Goal: Connect with others: Connect with other users

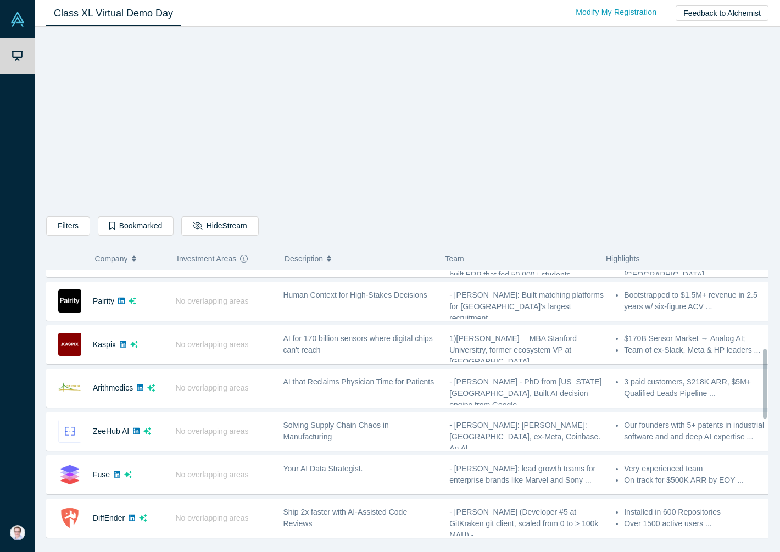
scroll to position [302, 0]
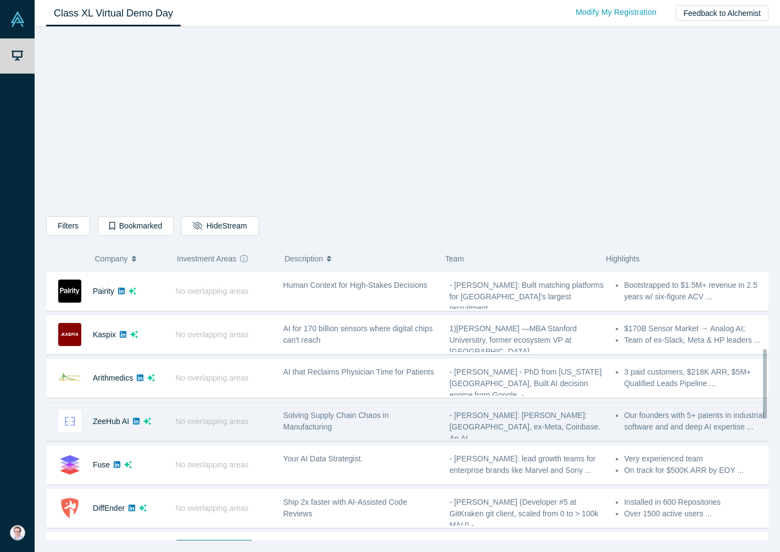
click at [257, 427] on div "No overlapping areas" at bounding box center [224, 422] width 108 height 38
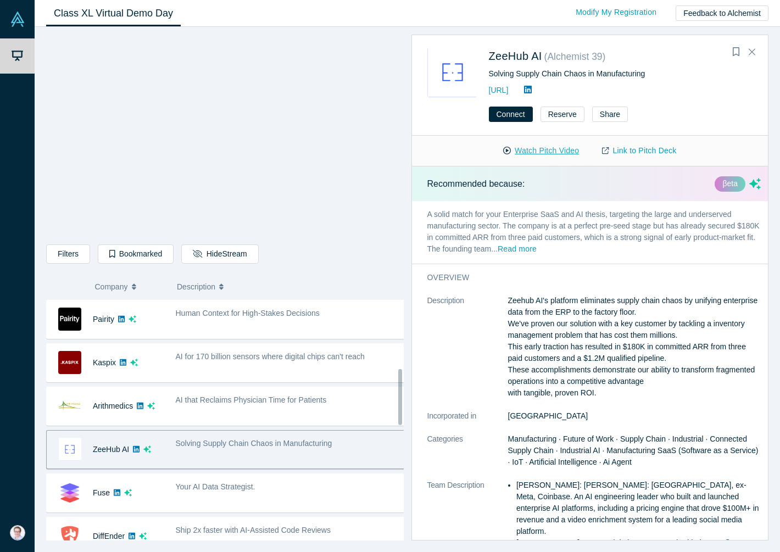
click at [552, 150] on button "Watch Pitch Video" at bounding box center [540, 150] width 99 height 19
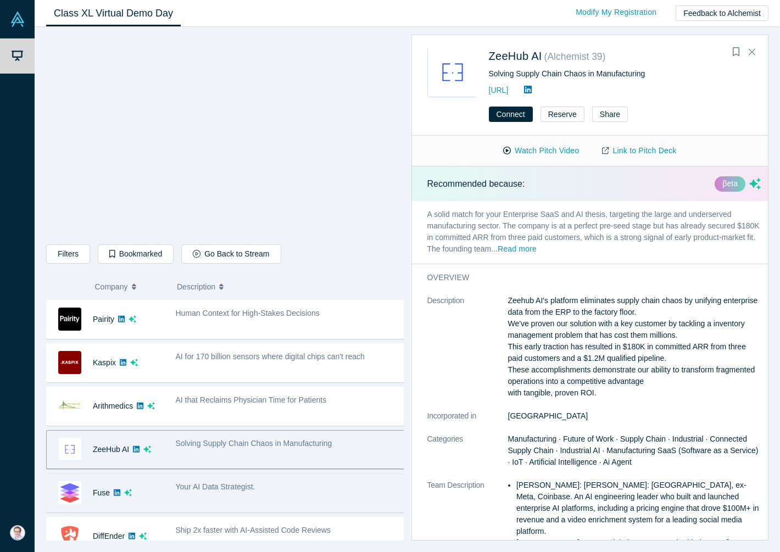
click at [177, 496] on div "Your AI Data Strategist." at bounding box center [291, 493] width 242 height 35
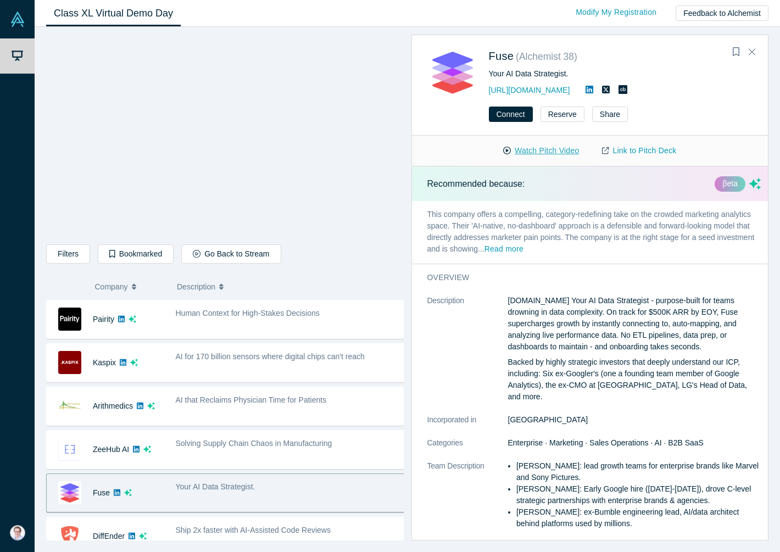
click at [555, 152] on button "Watch Pitch Video" at bounding box center [540, 150] width 99 height 19
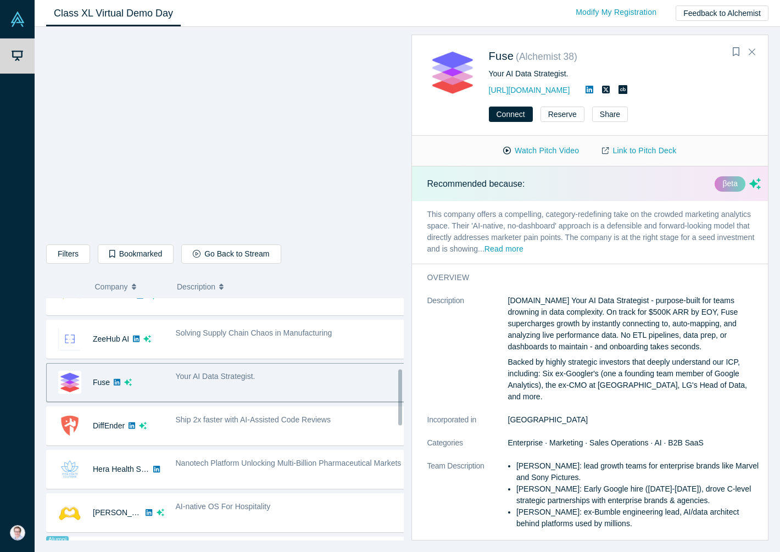
scroll to position [513, 0]
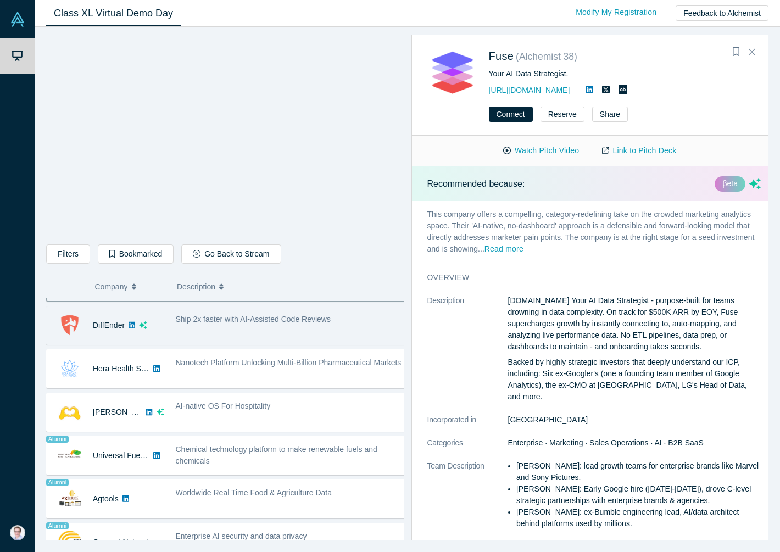
click at [112, 338] on div "DiffEnder" at bounding box center [109, 325] width 32 height 38
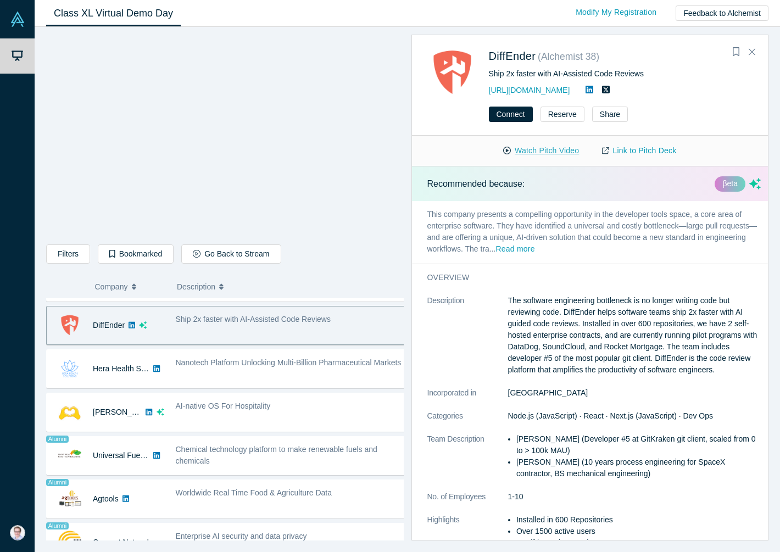
click at [561, 149] on button "Watch Pitch Video" at bounding box center [540, 150] width 99 height 19
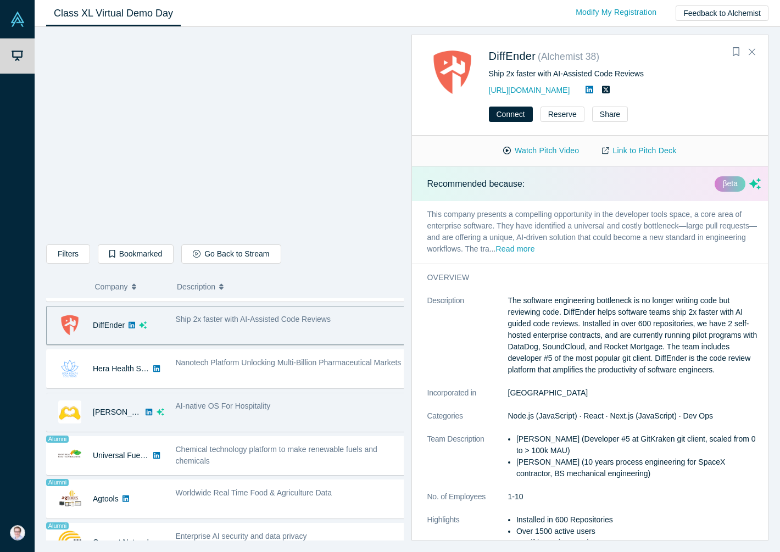
click at [313, 416] on div "AI-native OS For Hospitality" at bounding box center [291, 412] width 242 height 35
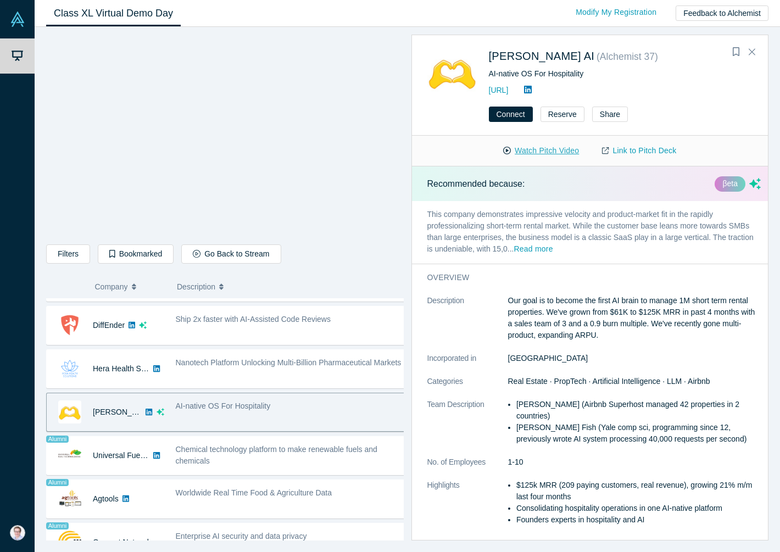
click at [563, 149] on button "Watch Pitch Video" at bounding box center [540, 150] width 99 height 19
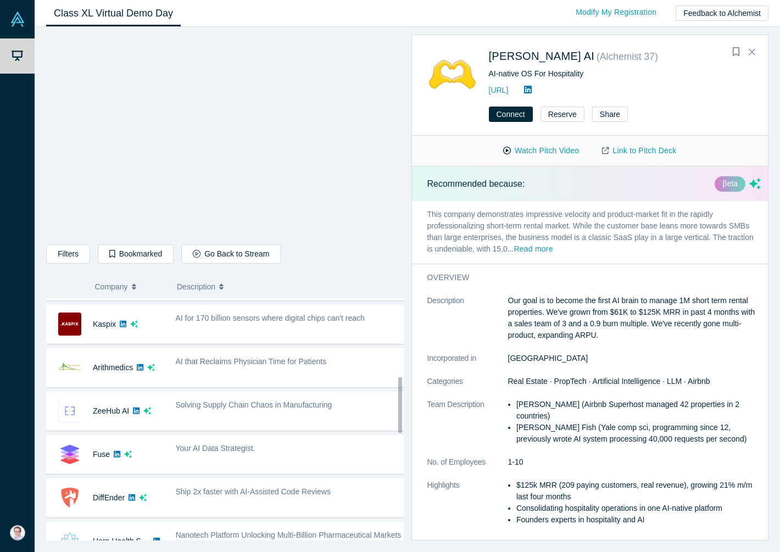
scroll to position [338, 0]
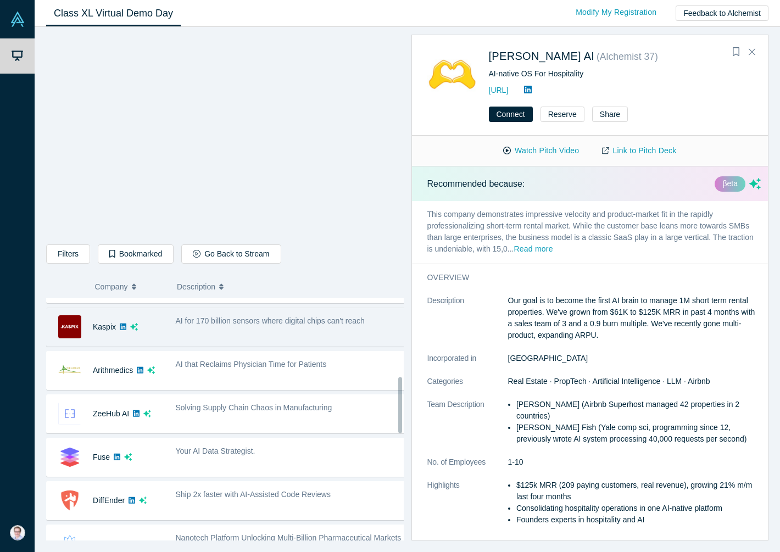
click at [165, 334] on div "Kaspix" at bounding box center [108, 327] width 123 height 38
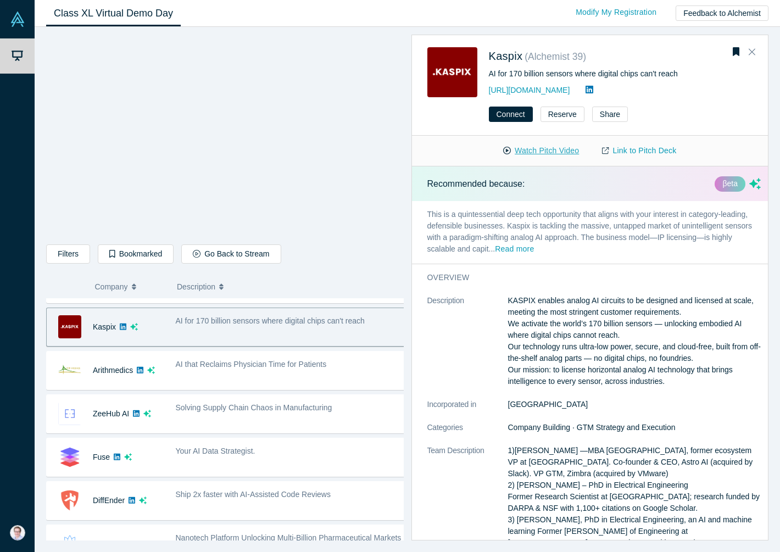
click at [554, 152] on button "Watch Pitch Video" at bounding box center [540, 150] width 99 height 19
drag, startPoint x: 555, startPoint y: 451, endPoint x: 515, endPoint y: 449, distance: 40.1
copy p "[PERSON_NAME]"
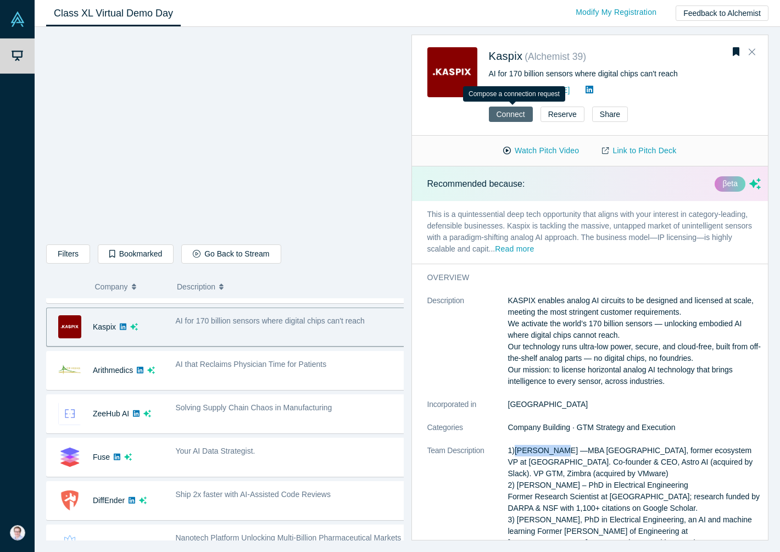
click at [516, 114] on button "Connect" at bounding box center [511, 114] width 44 height 15
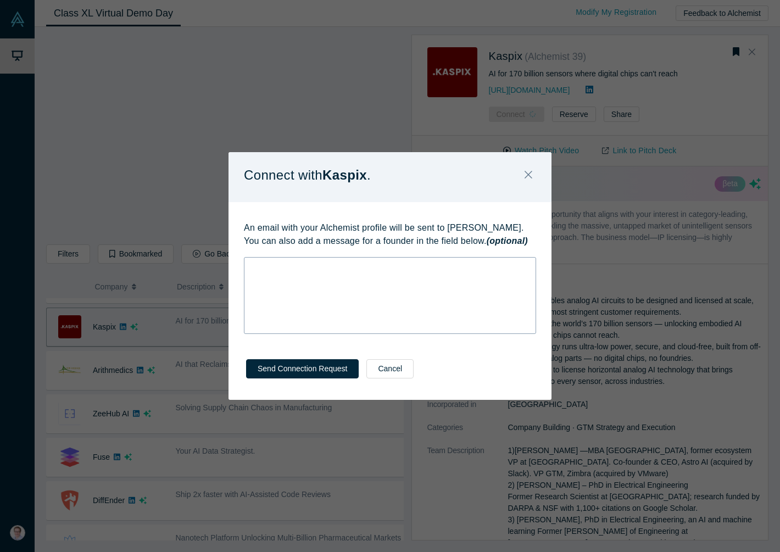
click at [440, 276] on div "rdw-wrapper" at bounding box center [390, 295] width 292 height 77
click at [384, 86] on div "Connect with Kaspix . An email with your Alchemist profile will be sent to [PER…" at bounding box center [390, 276] width 780 height 552
click at [527, 176] on icon "Close" at bounding box center [528, 175] width 8 height 12
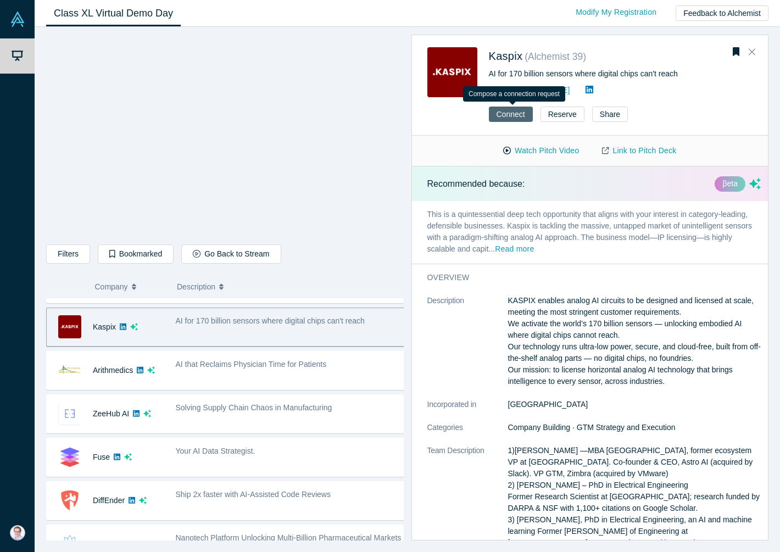
click at [506, 111] on button "Connect" at bounding box center [511, 114] width 44 height 15
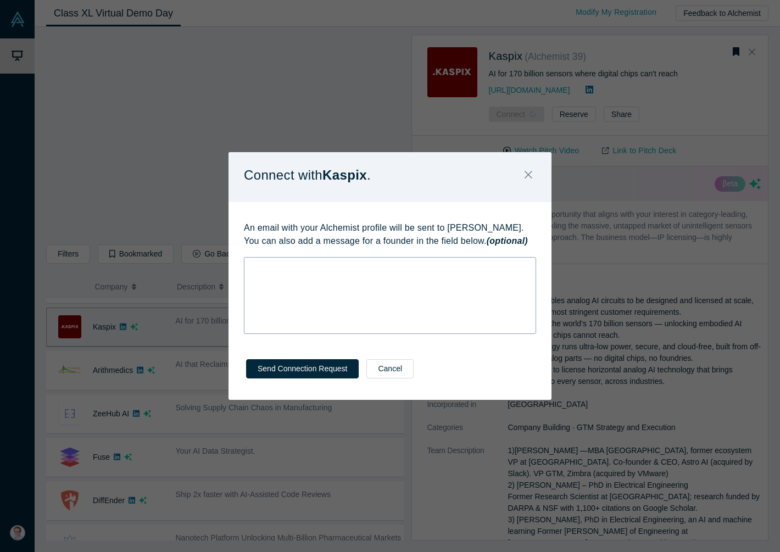
click at [333, 270] on div "rdw-editor" at bounding box center [389, 267] width 277 height 12
click at [526, 172] on icon "Close" at bounding box center [528, 175] width 8 height 8
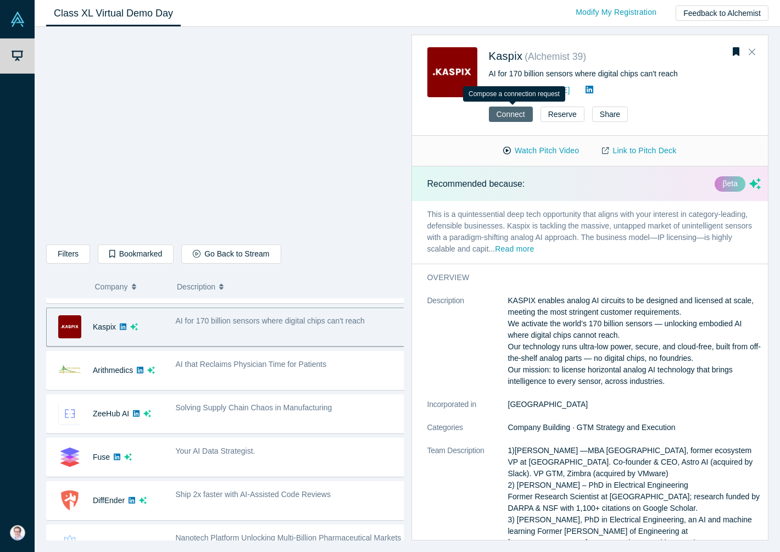
click at [517, 111] on button "Connect" at bounding box center [511, 114] width 44 height 15
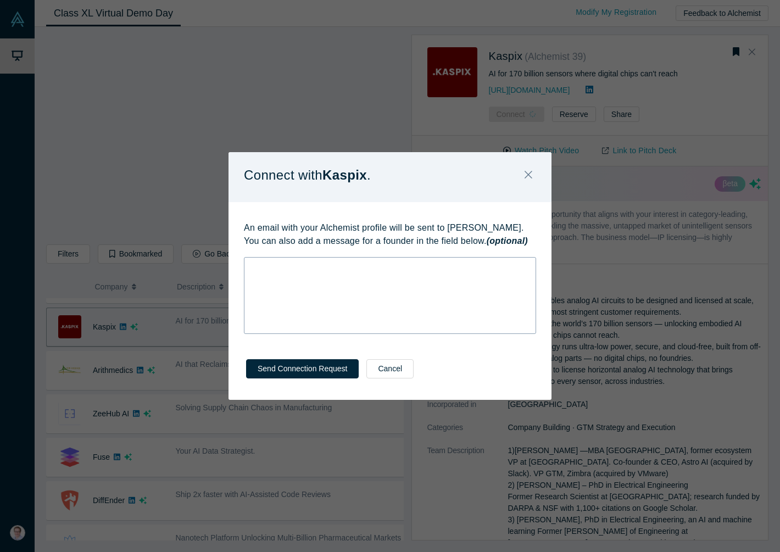
click at [342, 297] on div "rdw-wrapper" at bounding box center [390, 295] width 292 height 77
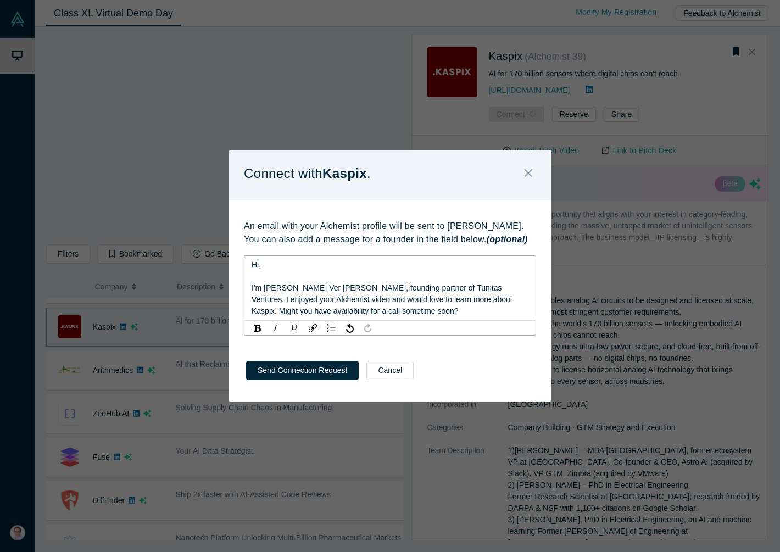
click at [401, 307] on div "I'm [PERSON_NAME] Ver [PERSON_NAME], founding partner of Tunitas Ventures. I en…" at bounding box center [389, 299] width 277 height 35
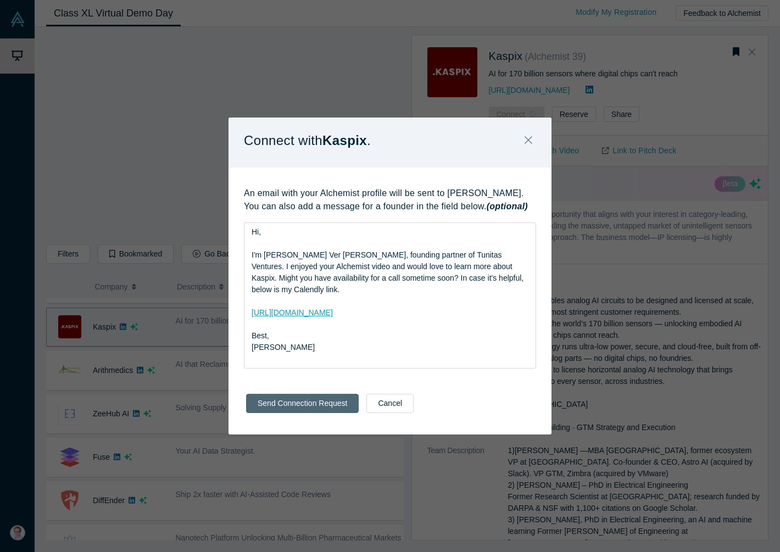
click at [277, 416] on div "Send Connection Request Cancel" at bounding box center [389, 407] width 323 height 54
click at [287, 407] on button "Send Connection Request" at bounding box center [302, 403] width 113 height 19
